Goal: Find specific page/section: Find specific page/section

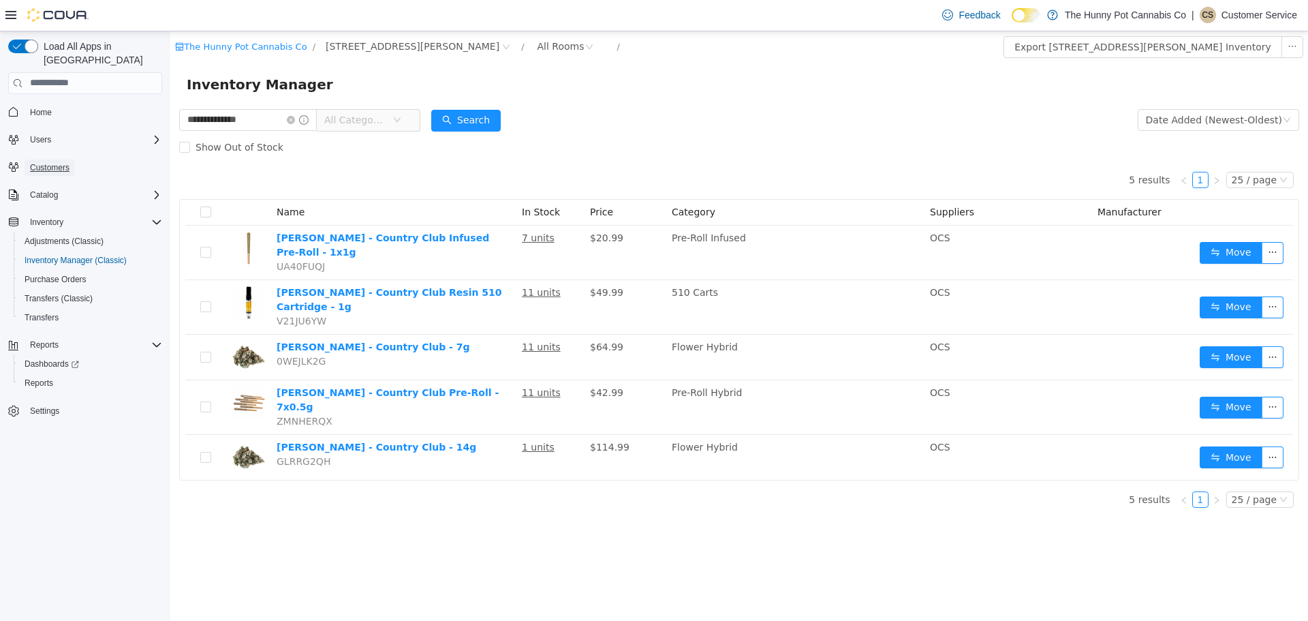
click at [54, 162] on span "Customers" at bounding box center [50, 167] width 40 height 11
